Goal: Information Seeking & Learning: Learn about a topic

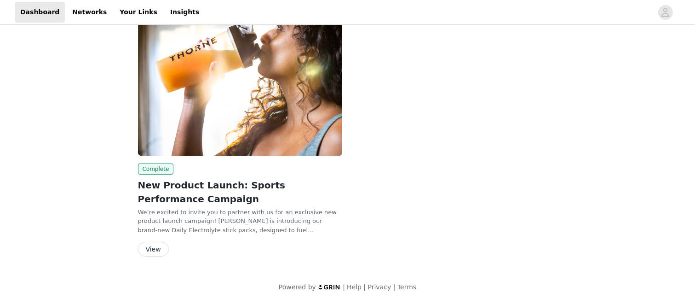
scroll to position [357, 0]
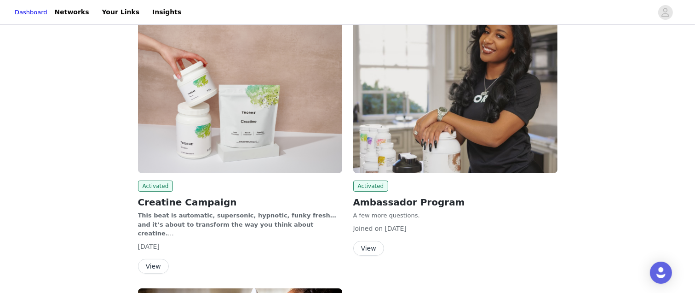
scroll to position [46, 0]
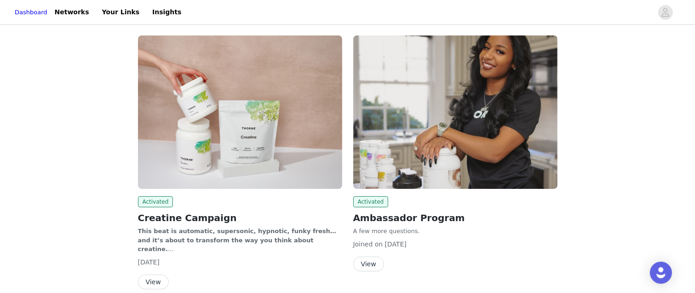
click at [367, 264] on button "View" at bounding box center [368, 263] width 31 height 15
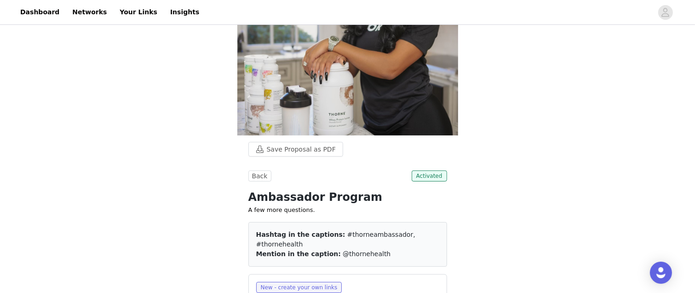
scroll to position [46, 0]
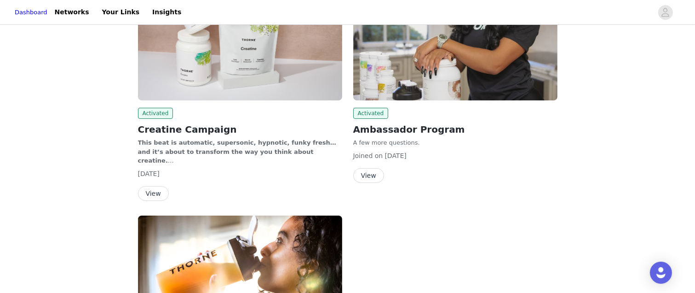
scroll to position [138, 0]
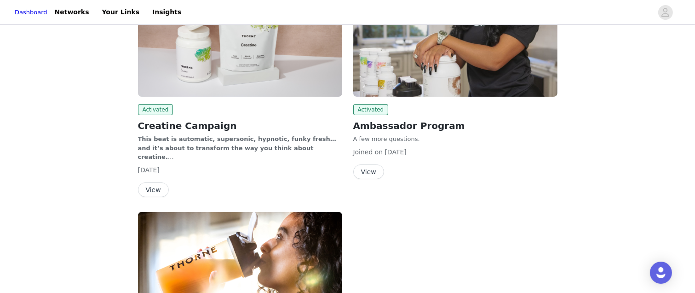
click at [153, 188] on button "View" at bounding box center [153, 189] width 31 height 15
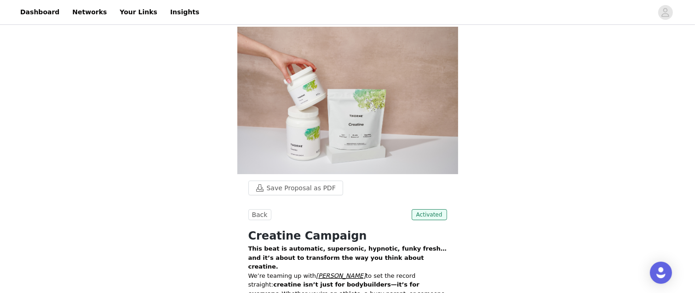
scroll to position [138, 0]
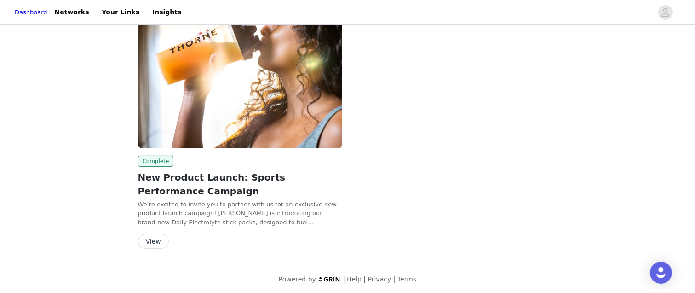
scroll to position [173, 0]
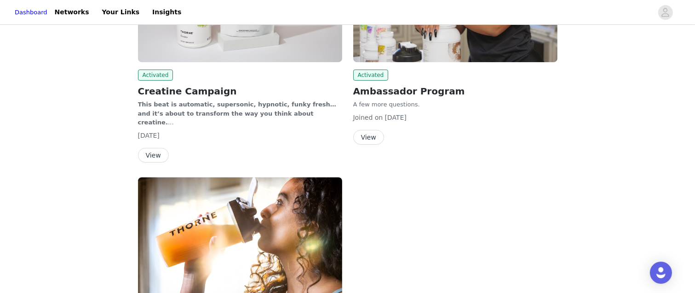
click at [367, 130] on button "View" at bounding box center [368, 137] width 31 height 15
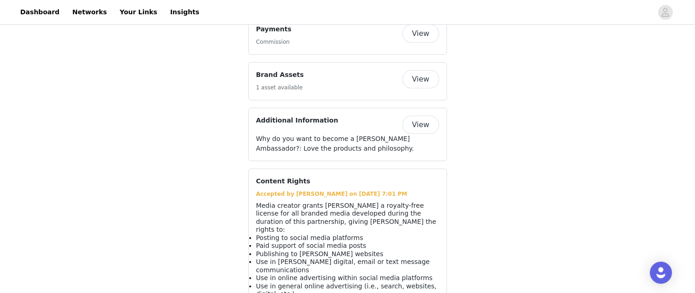
scroll to position [664, 0]
